Goal: Communication & Community: Ask a question

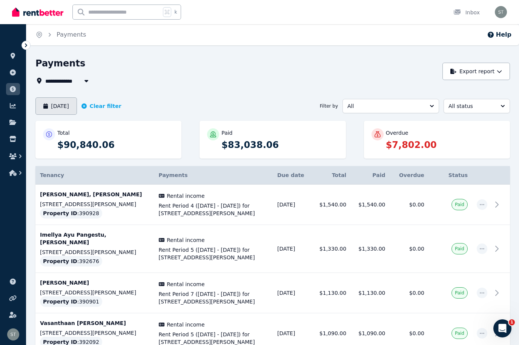
click at [52, 104] on button "[DATE]" at bounding box center [56, 105] width 42 height 17
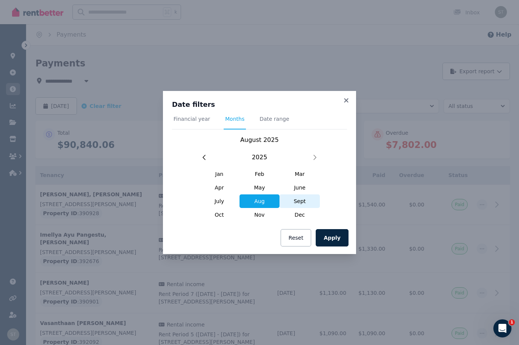
click at [302, 199] on span "Sept" at bounding box center [300, 201] width 40 height 14
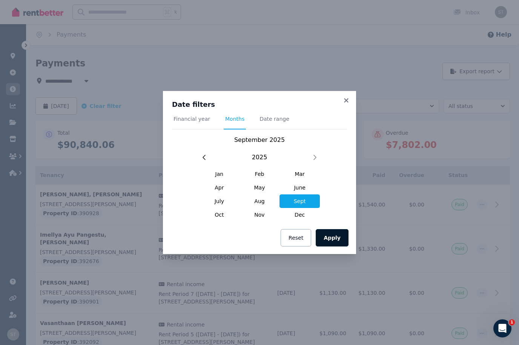
click at [329, 240] on button "Apply" at bounding box center [332, 237] width 33 height 17
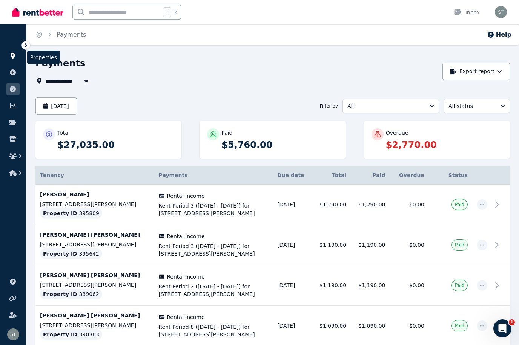
click at [16, 61] on link at bounding box center [13, 56] width 14 height 12
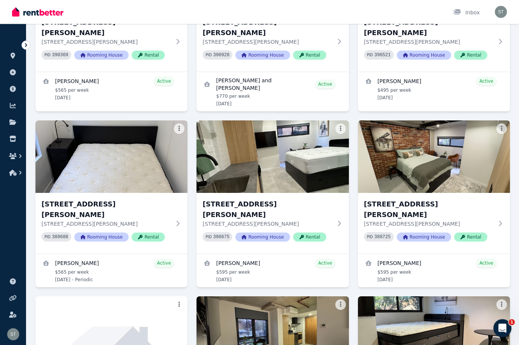
scroll to position [363, 0]
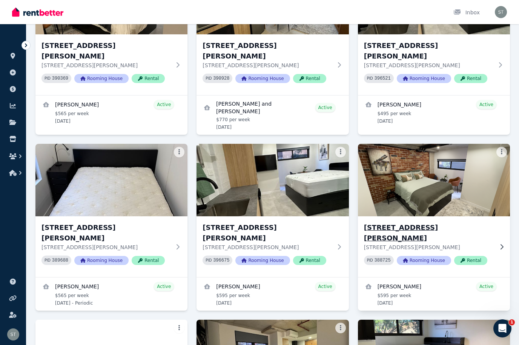
click at [398, 222] on h3 "[STREET_ADDRESS][PERSON_NAME]" at bounding box center [428, 232] width 129 height 21
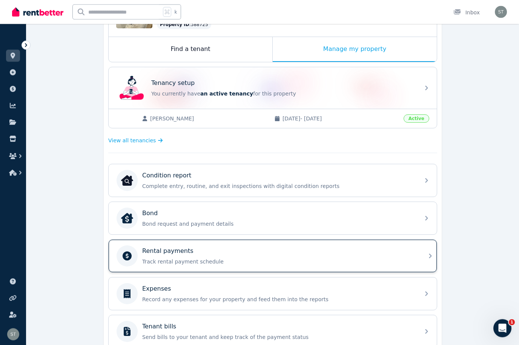
scroll to position [113, 0]
click at [398, 261] on p "Track rental payment schedule" at bounding box center [278, 262] width 273 height 8
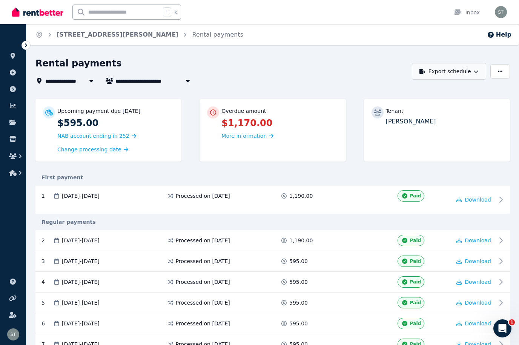
click at [398, 68] on button "Export schedule" at bounding box center [449, 71] width 74 height 17
click at [398, 89] on div "PDF" at bounding box center [446, 91] width 72 height 8
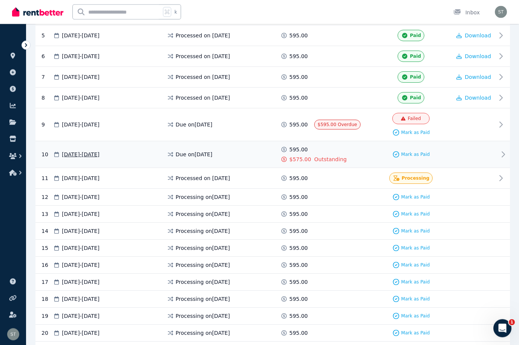
scroll to position [267, 0]
click at [398, 152] on div at bounding box center [474, 154] width 45 height 17
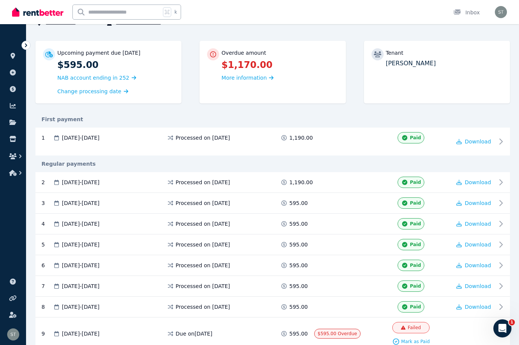
scroll to position [58, 0]
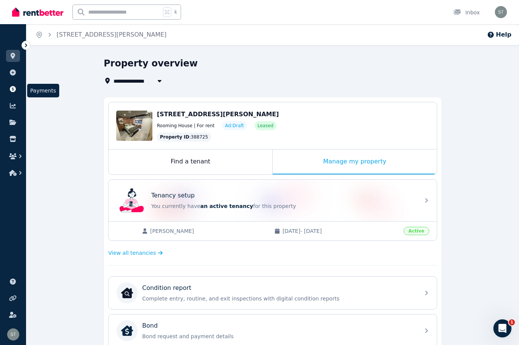
click at [11, 92] on icon at bounding box center [13, 89] width 8 height 6
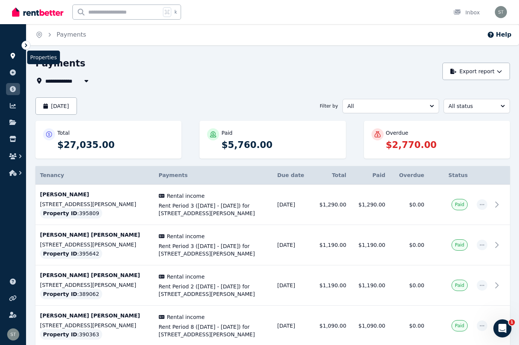
click at [10, 57] on icon at bounding box center [13, 56] width 8 height 6
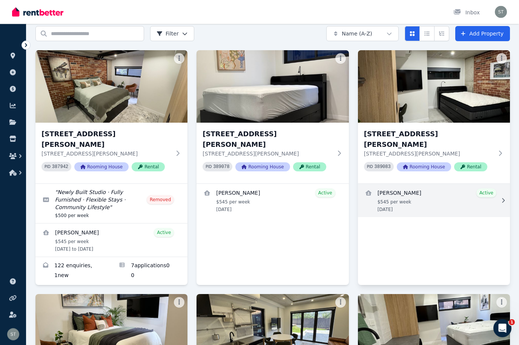
scroll to position [31, 0]
click at [398, 205] on link "View details for Peter Andrianopolous" at bounding box center [434, 200] width 152 height 33
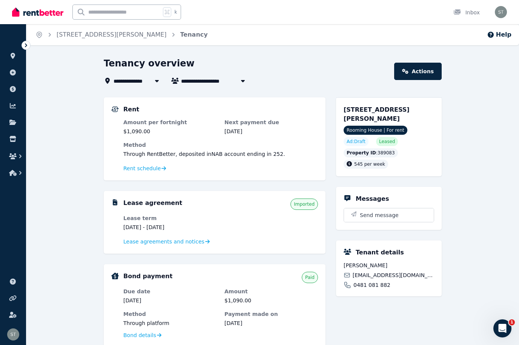
click at [281, 132] on dd "[DATE]" at bounding box center [272, 132] width 94 height 8
click at [141, 171] on span "Rent schedule" at bounding box center [141, 169] width 37 height 8
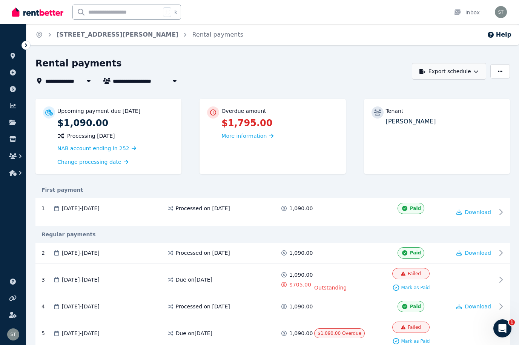
click at [398, 71] on icon "button" at bounding box center [476, 71] width 5 height 5
click at [398, 92] on p "PDF" at bounding box center [426, 91] width 16 height 8
click at [398, 69] on icon "button" at bounding box center [476, 71] width 5 height 5
click at [398, 70] on button "button" at bounding box center [501, 71] width 20 height 14
click at [398, 70] on button "Export schedule" at bounding box center [449, 71] width 74 height 17
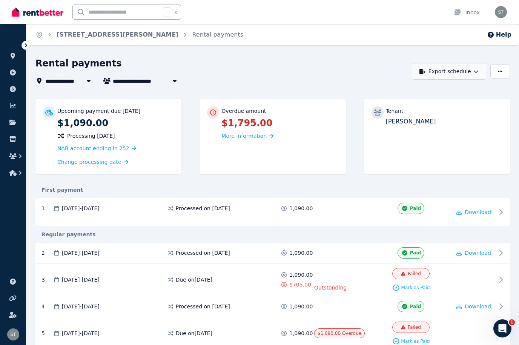
click at [398, 68] on button "Export schedule" at bounding box center [449, 71] width 74 height 17
click at [398, 90] on p "PDF" at bounding box center [426, 91] width 16 height 8
click at [398, 72] on button "button" at bounding box center [501, 71] width 20 height 14
click at [7, 91] on link at bounding box center [13, 89] width 14 height 12
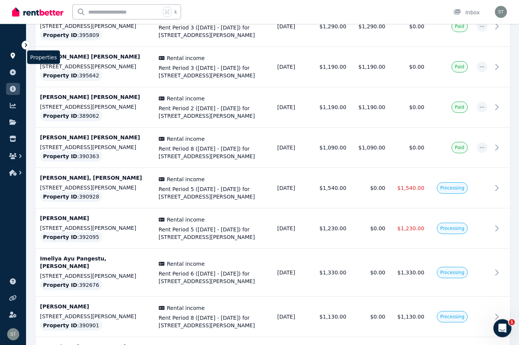
scroll to position [178, 0]
click at [12, 55] on icon at bounding box center [13, 56] width 5 height 6
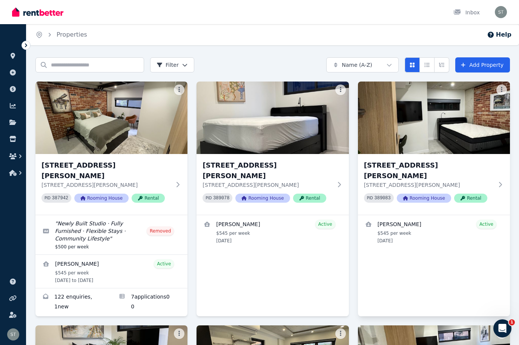
click at [398, 286] on div "3, [STREET_ADDRESS][PERSON_NAME][PERSON_NAME] PID 389083 Rooming House Rental […" at bounding box center [434, 199] width 152 height 235
click at [398, 250] on div "3, [STREET_ADDRESS][PERSON_NAME][PERSON_NAME] PID 389083 Rooming House Rental […" at bounding box center [434, 199] width 152 height 235
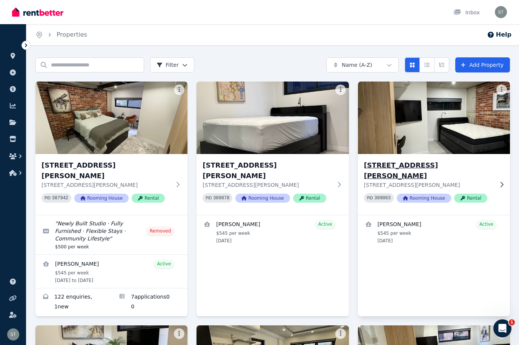
click at [398, 117] on img at bounding box center [434, 118] width 160 height 76
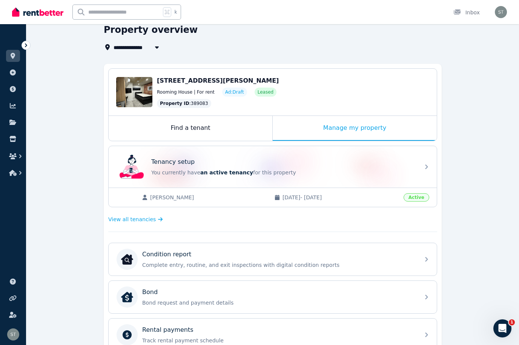
scroll to position [33, 0]
click at [366, 128] on div "Manage my property" at bounding box center [355, 128] width 164 height 25
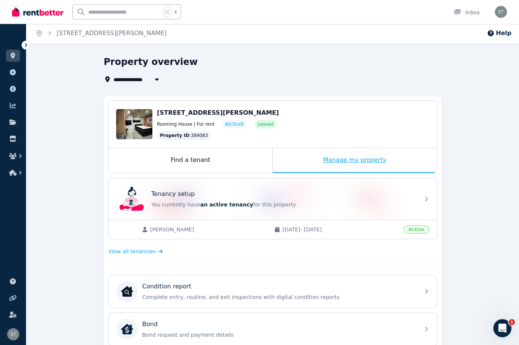
scroll to position [0, 0]
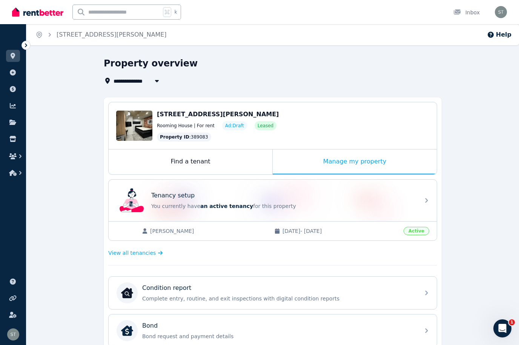
click at [180, 231] on span "[PERSON_NAME]" at bounding box center [208, 231] width 117 height 8
click at [314, 230] on span "[DATE] - [DATE]" at bounding box center [341, 231] width 117 height 8
click at [186, 234] on span "[PERSON_NAME]" at bounding box center [208, 231] width 117 height 8
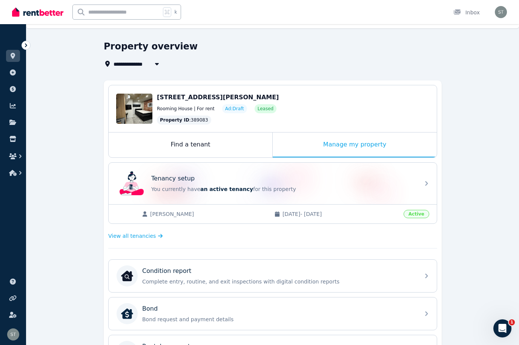
scroll to position [18, 0]
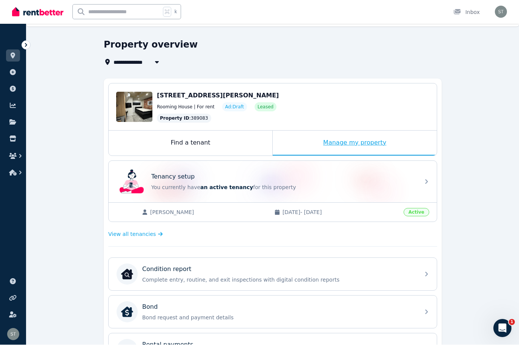
click at [350, 146] on div "Manage my property" at bounding box center [355, 143] width 164 height 25
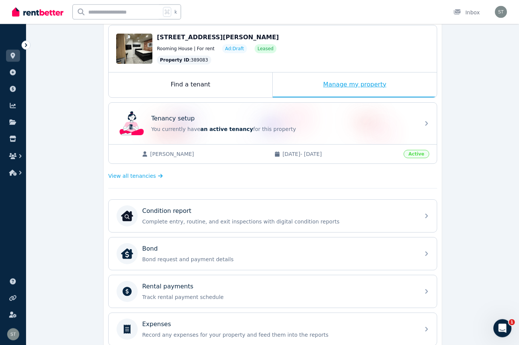
scroll to position [83, 0]
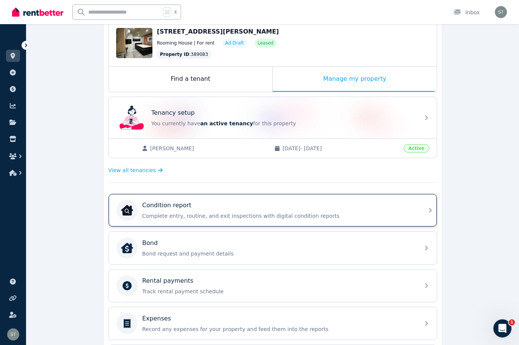
click at [308, 202] on div "Condition report" at bounding box center [278, 205] width 273 height 9
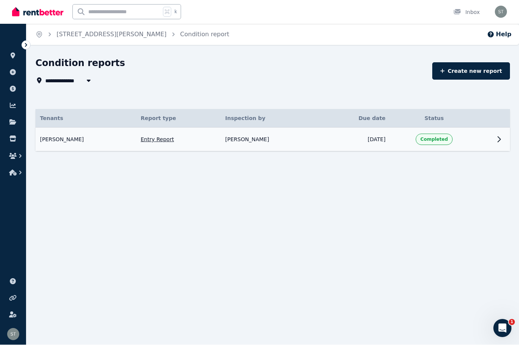
click at [76, 136] on span "[PERSON_NAME]" at bounding box center [62, 140] width 44 height 8
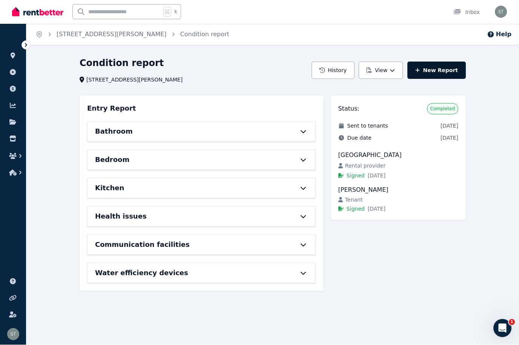
click at [398, 65] on link "New Report" at bounding box center [437, 70] width 59 height 17
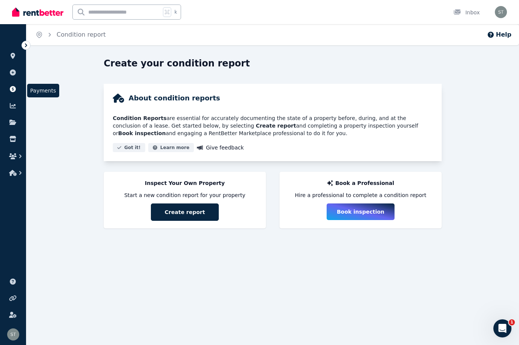
click at [13, 91] on icon at bounding box center [13, 89] width 6 height 6
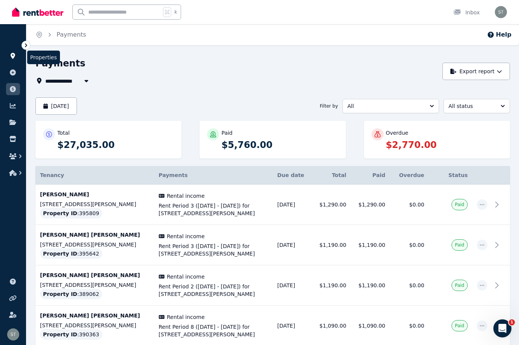
click at [14, 51] on link at bounding box center [13, 56] width 14 height 12
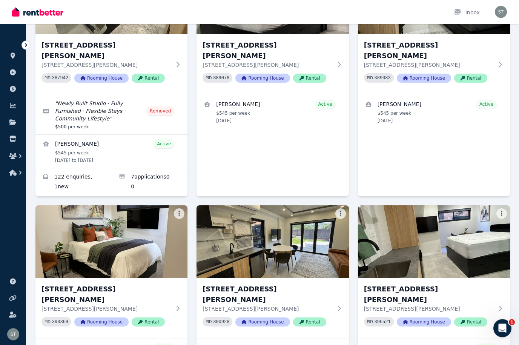
scroll to position [99, 0]
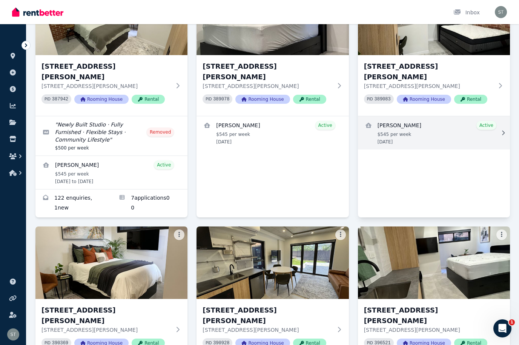
click at [398, 118] on link "View details for Peter Andrianopolous" at bounding box center [434, 132] width 152 height 33
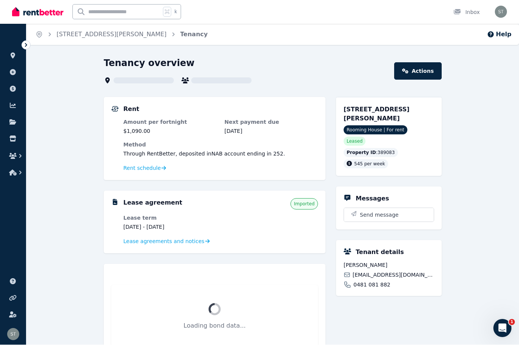
scroll to position [0, 0]
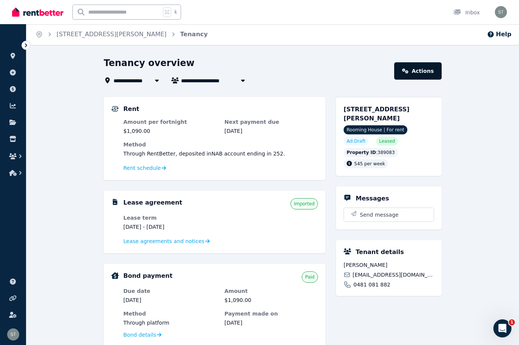
click at [398, 73] on link "Actions" at bounding box center [419, 70] width 48 height 17
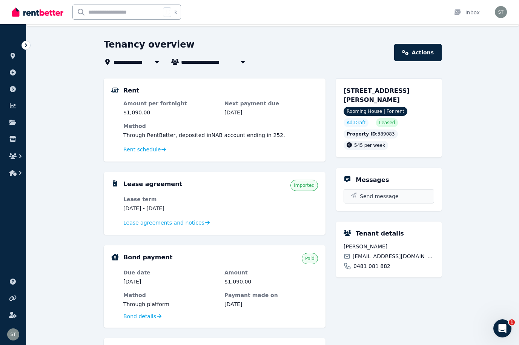
click at [395, 199] on span "Send message" at bounding box center [379, 197] width 39 height 8
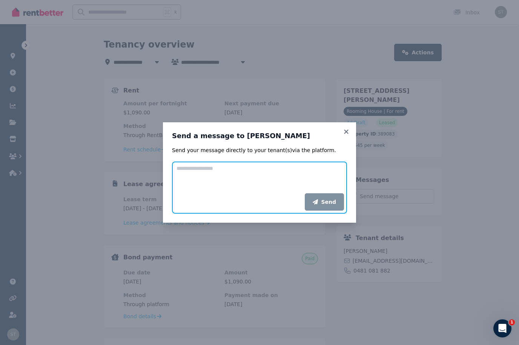
click at [225, 176] on textarea "Add your message" at bounding box center [259, 178] width 175 height 32
click at [202, 174] on textarea "Add your message" at bounding box center [259, 178] width 175 height 32
paste textarea "**********"
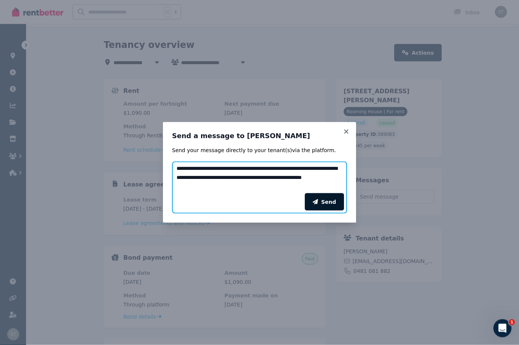
type textarea "**********"
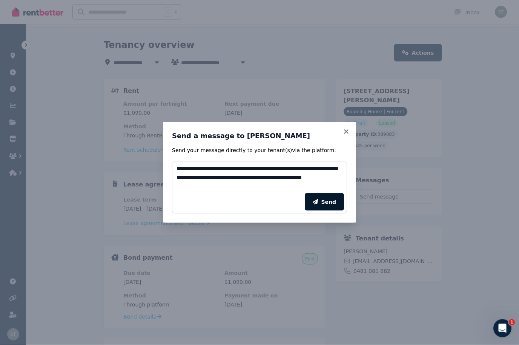
click at [326, 202] on button "Send" at bounding box center [324, 201] width 39 height 17
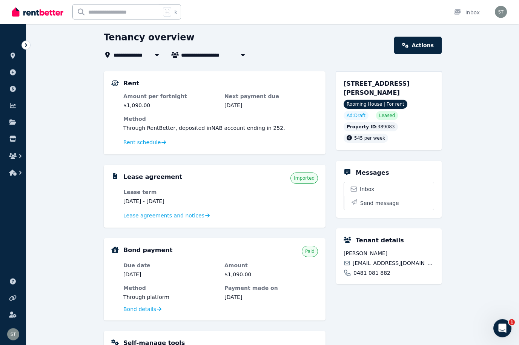
scroll to position [0, 0]
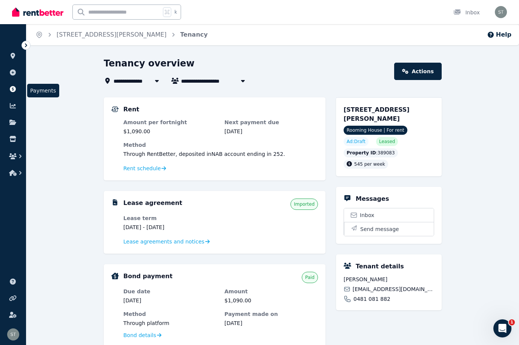
click at [9, 91] on icon at bounding box center [13, 89] width 8 height 6
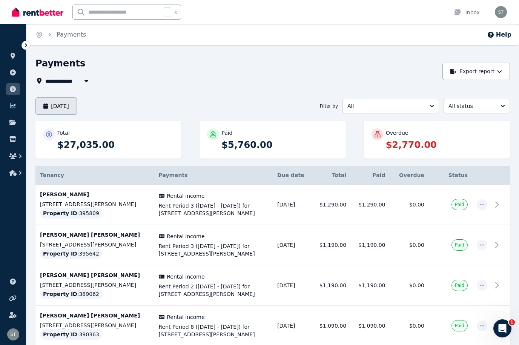
click at [77, 109] on button "[DATE]" at bounding box center [56, 105] width 42 height 17
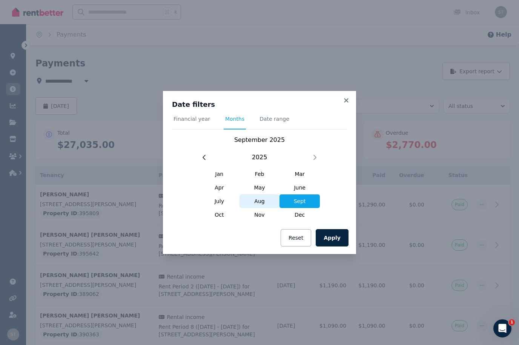
click at [261, 204] on span "Aug" at bounding box center [260, 201] width 40 height 14
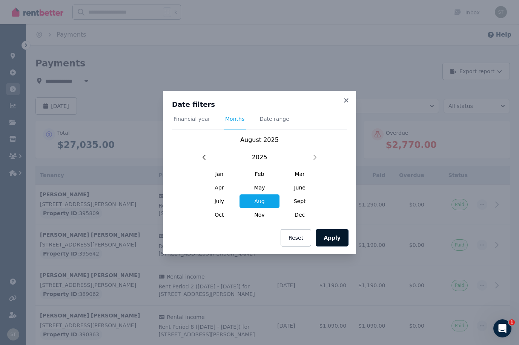
click at [334, 237] on button "Apply" at bounding box center [332, 237] width 33 height 17
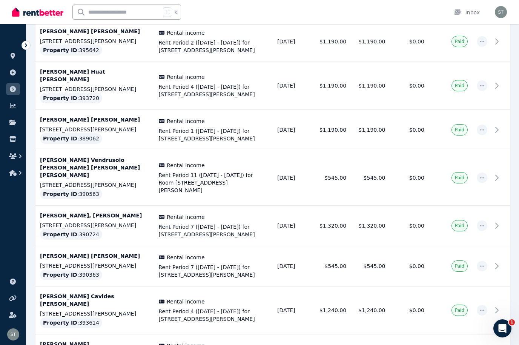
scroll to position [1933, 0]
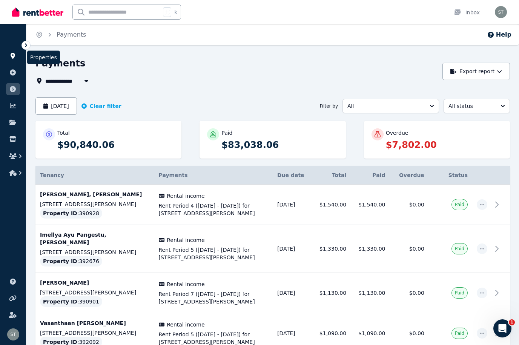
click at [14, 56] on icon at bounding box center [13, 56] width 5 height 6
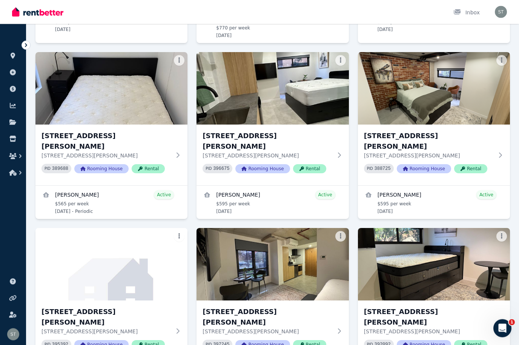
scroll to position [463, 0]
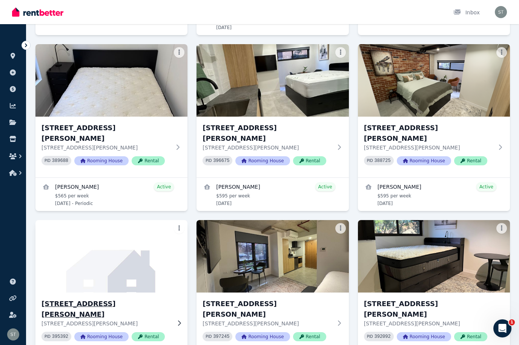
click at [109, 234] on img at bounding box center [112, 256] width 160 height 76
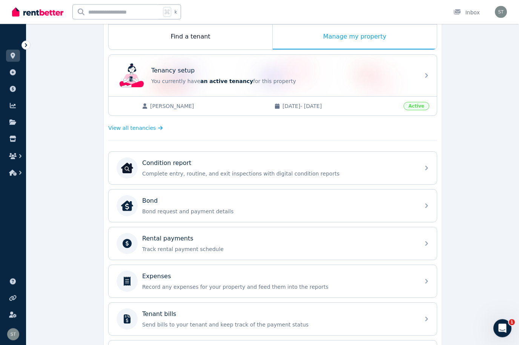
scroll to position [125, 0]
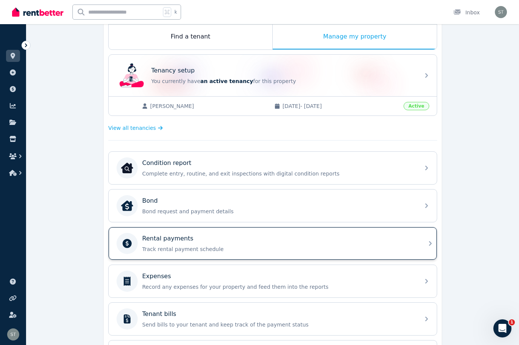
click at [370, 242] on div "Rental payments" at bounding box center [278, 238] width 273 height 9
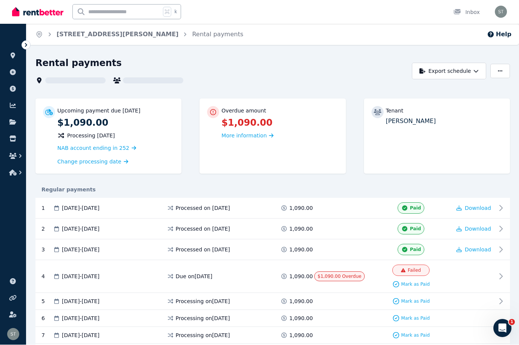
scroll to position [0, 0]
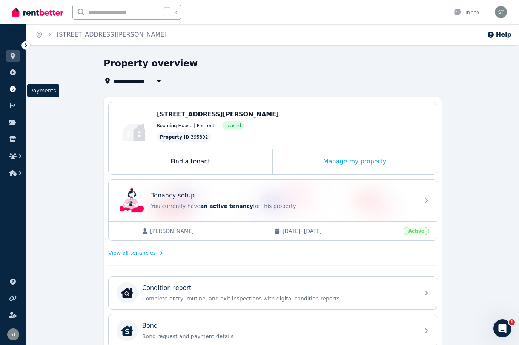
click at [14, 87] on icon at bounding box center [13, 89] width 6 height 6
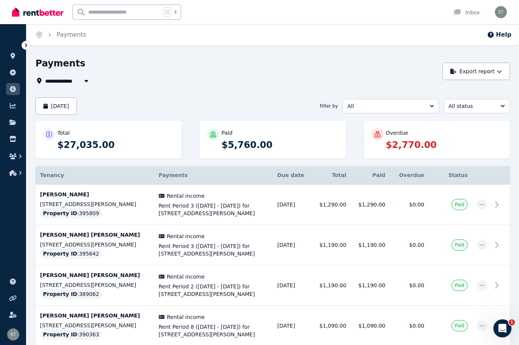
click at [85, 82] on icon "button" at bounding box center [87, 81] width 8 height 6
type input "**********"
click at [190, 79] on div "**********" at bounding box center [236, 80] width 403 height 9
click at [77, 106] on button "[DATE]" at bounding box center [56, 105] width 42 height 17
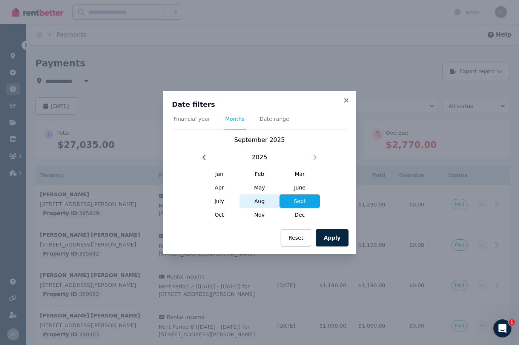
click at [264, 202] on span "Aug" at bounding box center [260, 201] width 40 height 14
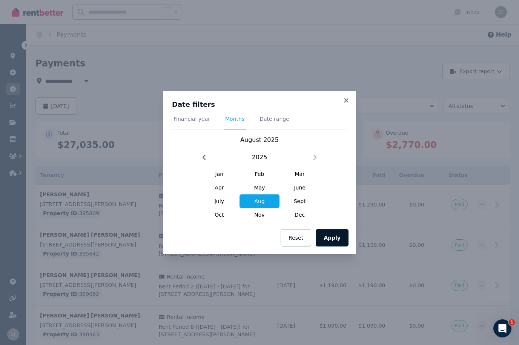
click at [331, 240] on button "Apply" at bounding box center [332, 237] width 33 height 17
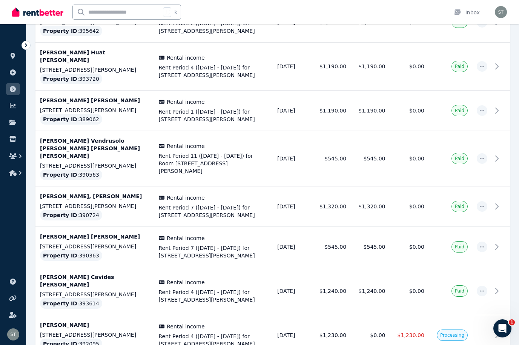
scroll to position [1933, 0]
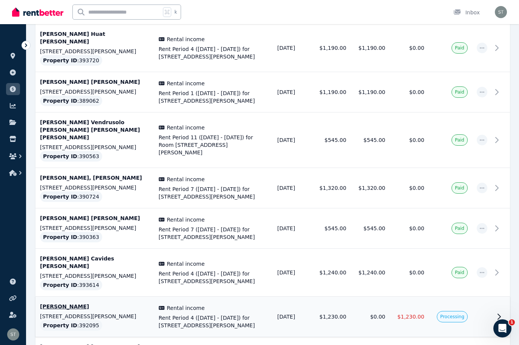
click at [398, 297] on td at bounding box center [483, 317] width 20 height 40
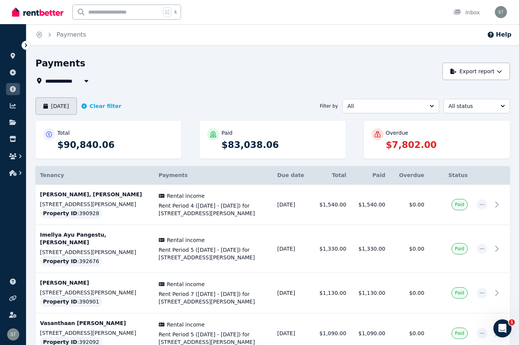
click at [68, 105] on button "[DATE]" at bounding box center [56, 105] width 42 height 17
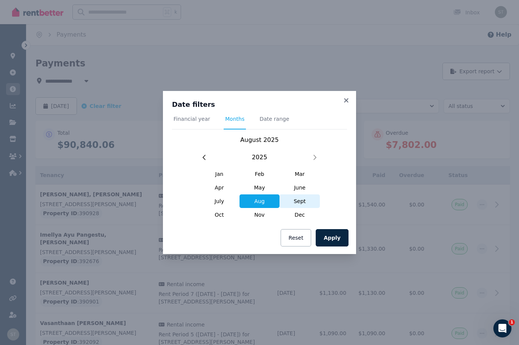
click at [302, 202] on span "Sept" at bounding box center [300, 201] width 40 height 14
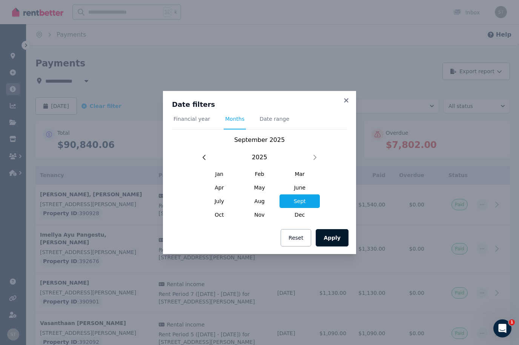
click at [339, 236] on button "Apply" at bounding box center [332, 237] width 33 height 17
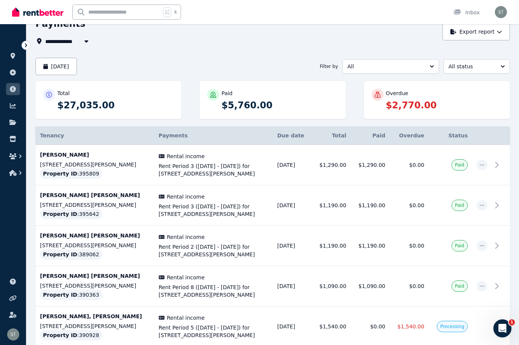
scroll to position [25, 0]
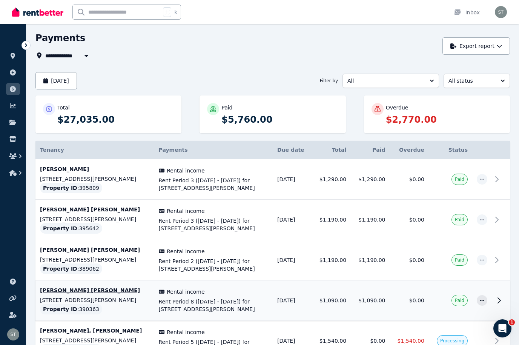
click at [398, 314] on td "Paid" at bounding box center [450, 301] width 43 height 40
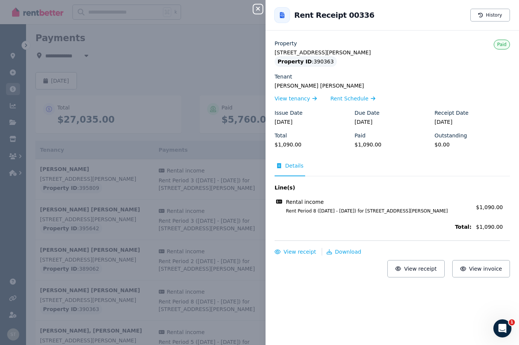
click at [259, 8] on icon "button" at bounding box center [258, 9] width 9 height 6
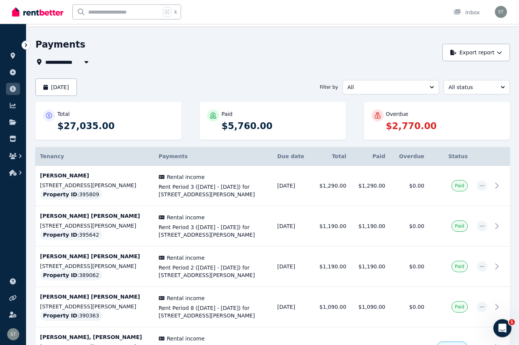
scroll to position [0, 0]
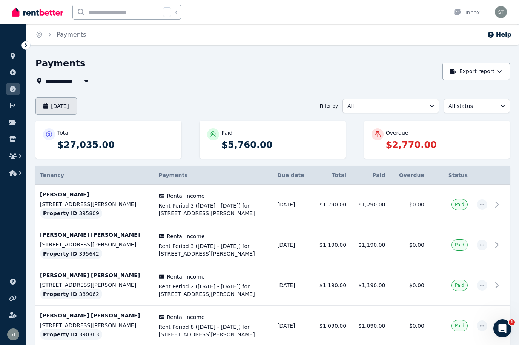
click at [77, 105] on button "[DATE]" at bounding box center [56, 105] width 42 height 17
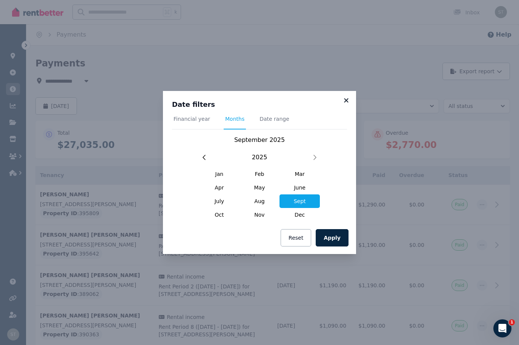
click at [347, 99] on icon at bounding box center [347, 100] width 8 height 7
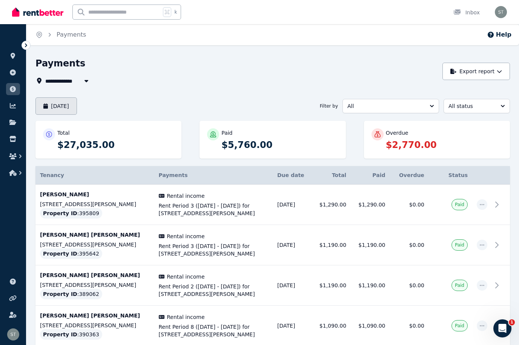
click at [77, 108] on button "[DATE]" at bounding box center [56, 105] width 42 height 17
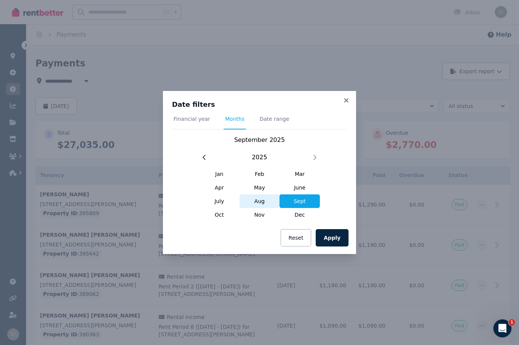
click at [253, 203] on span "Aug" at bounding box center [260, 201] width 40 height 14
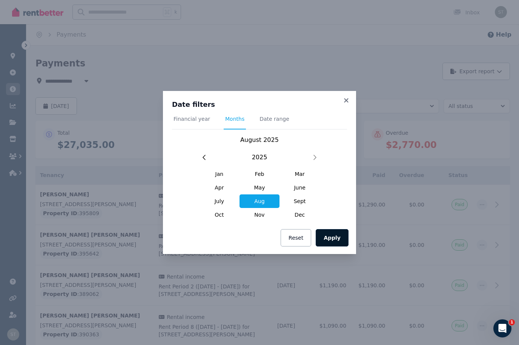
click at [336, 235] on button "Apply" at bounding box center [332, 237] width 33 height 17
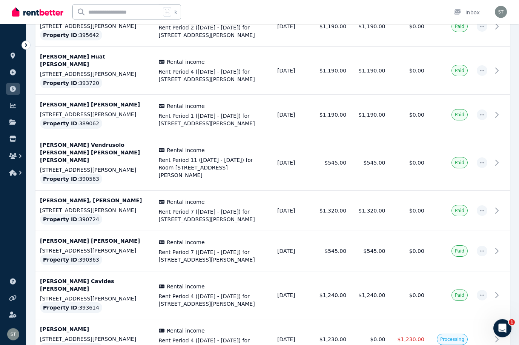
scroll to position [1933, 0]
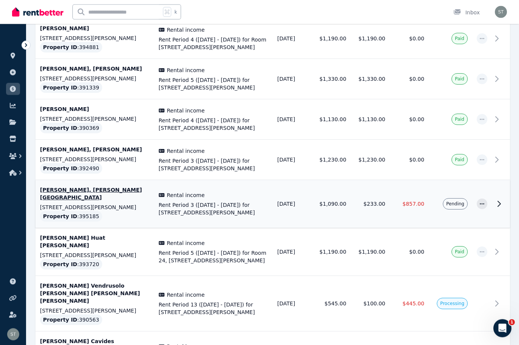
scroll to position [1052, 0]
click at [398, 201] on span "Pending" at bounding box center [456, 204] width 18 height 6
click at [398, 201] on icon "button" at bounding box center [482, 203] width 6 height 5
click at [398, 186] on td at bounding box center [483, 204] width 20 height 48
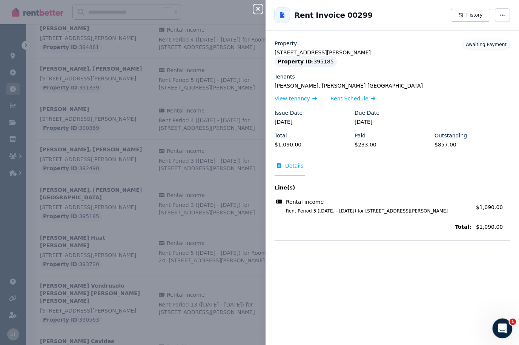
click at [398, 326] on icon "Open Intercom Messenger" at bounding box center [502, 327] width 12 height 12
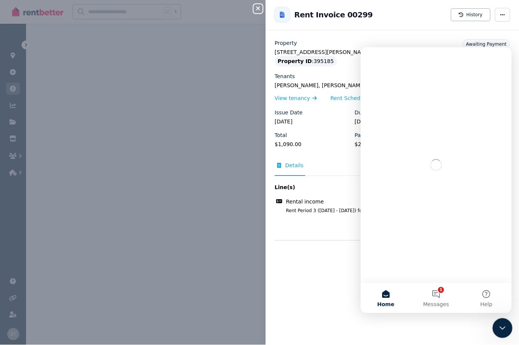
scroll to position [0, 0]
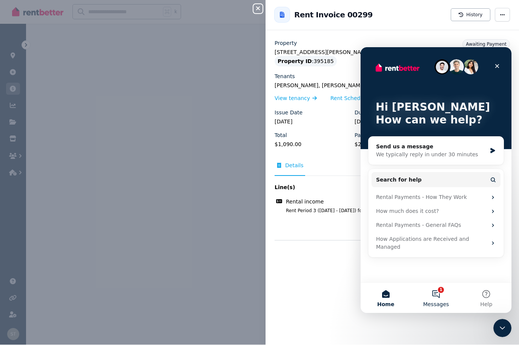
click at [398, 296] on button "1 Messages" at bounding box center [436, 298] width 50 height 30
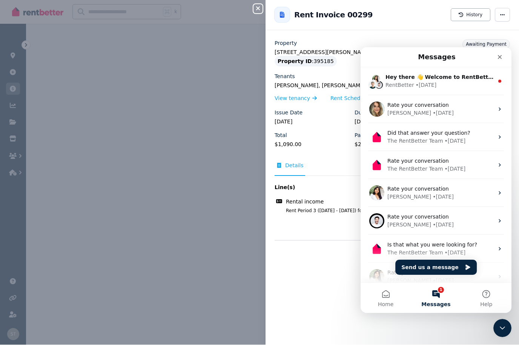
click at [398, 268] on button "Send us a message" at bounding box center [437, 267] width 82 height 15
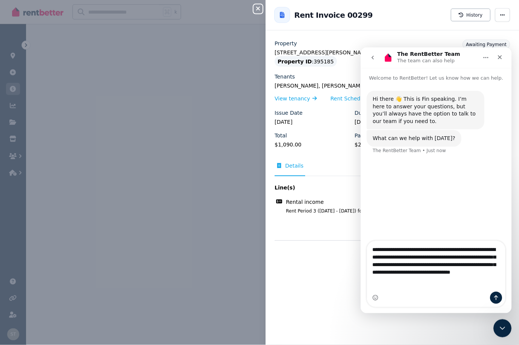
type textarea "**********"
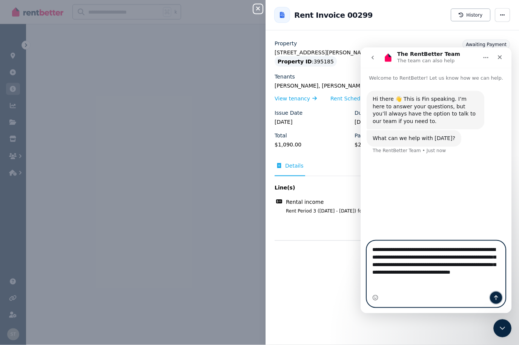
click at [398, 296] on icon "Send a message…" at bounding box center [496, 297] width 6 height 6
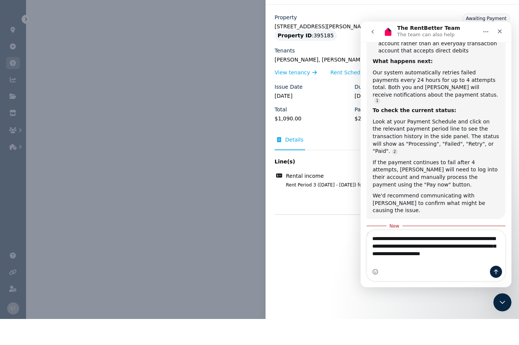
scroll to position [251, 0]
type textarea "**********"
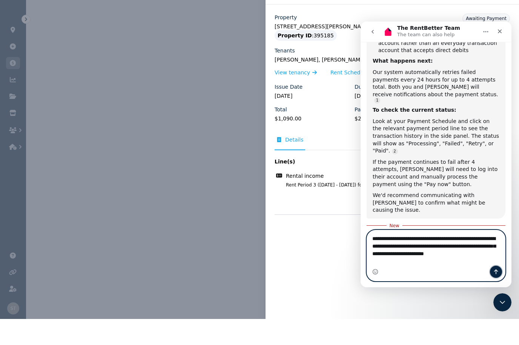
click at [398, 272] on icon "Send a message…" at bounding box center [496, 272] width 6 height 6
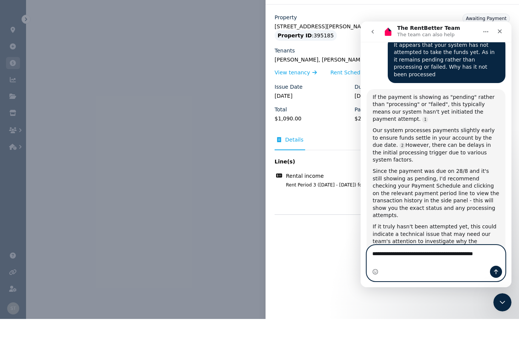
scroll to position [456, 0]
type textarea "**********"
click at [398, 270] on icon "Send a message…" at bounding box center [496, 272] width 6 height 6
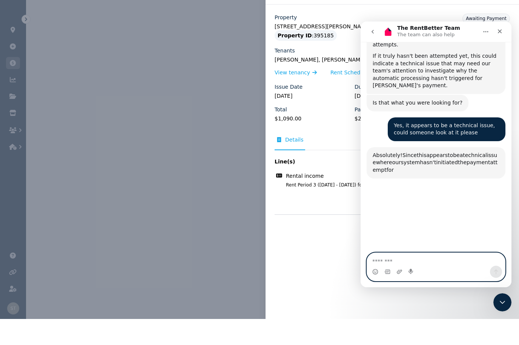
scroll to position [657, 0]
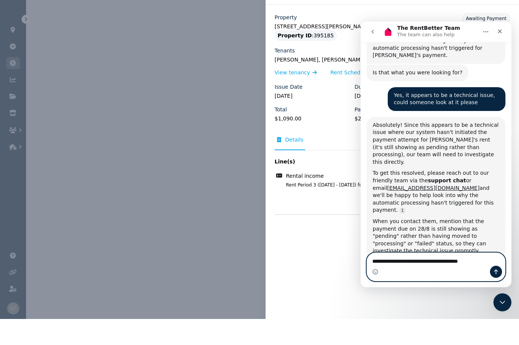
type textarea "**********"
click at [398, 272] on icon "Send a message…" at bounding box center [496, 272] width 6 height 6
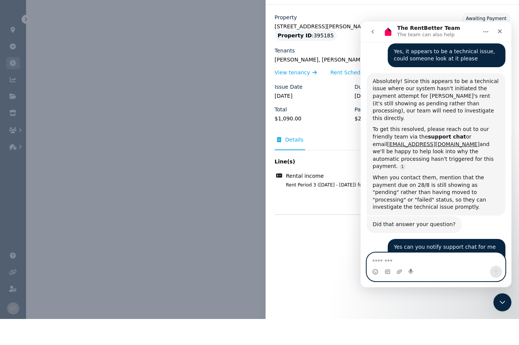
scroll to position [711, 0]
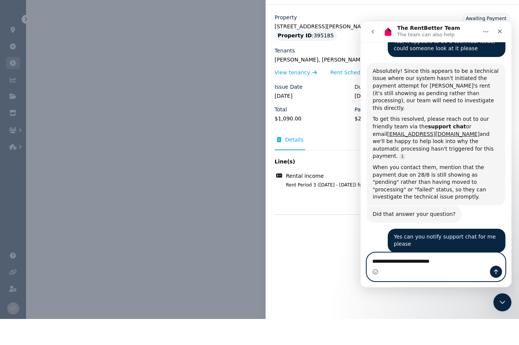
type textarea "**********"
click at [398, 273] on icon "Send a message…" at bounding box center [496, 272] width 6 height 6
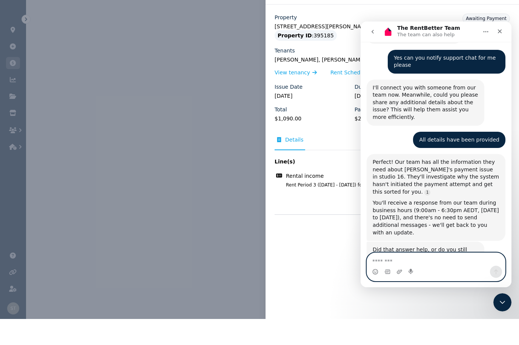
scroll to position [895, 0]
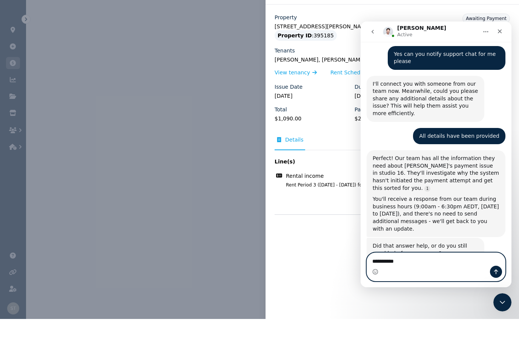
type textarea "**********"
click at [398, 273] on button "Send a message…" at bounding box center [496, 272] width 12 height 12
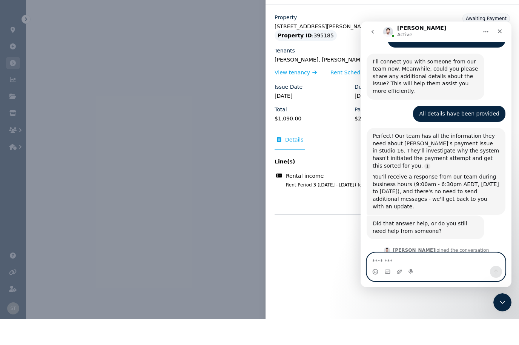
scroll to position [917, 0]
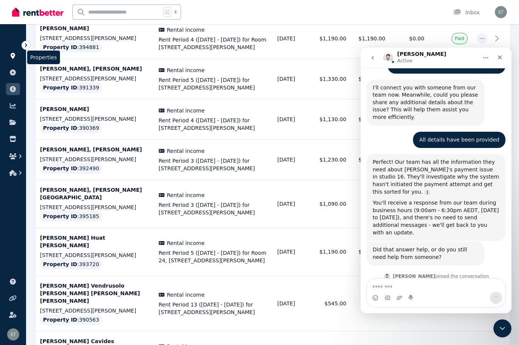
click at [12, 56] on icon at bounding box center [13, 56] width 5 height 6
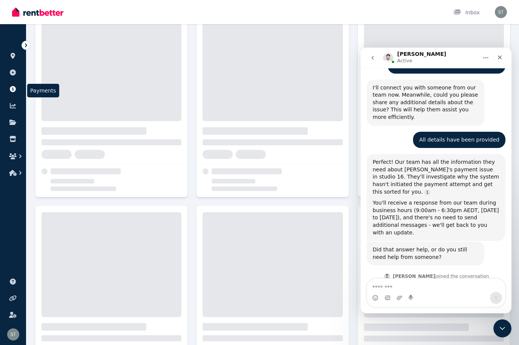
click at [15, 95] on link at bounding box center [13, 89] width 14 height 12
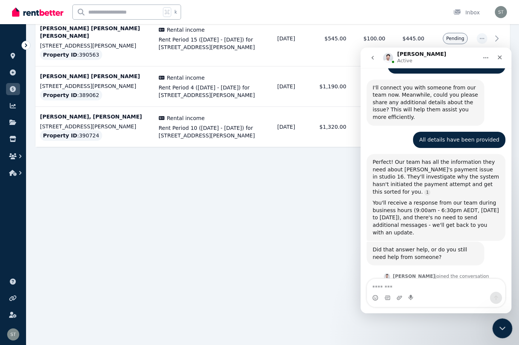
click at [398, 323] on icon "Close Intercom Messenger" at bounding box center [501, 327] width 9 height 9
